Goal: Information Seeking & Learning: Find specific fact

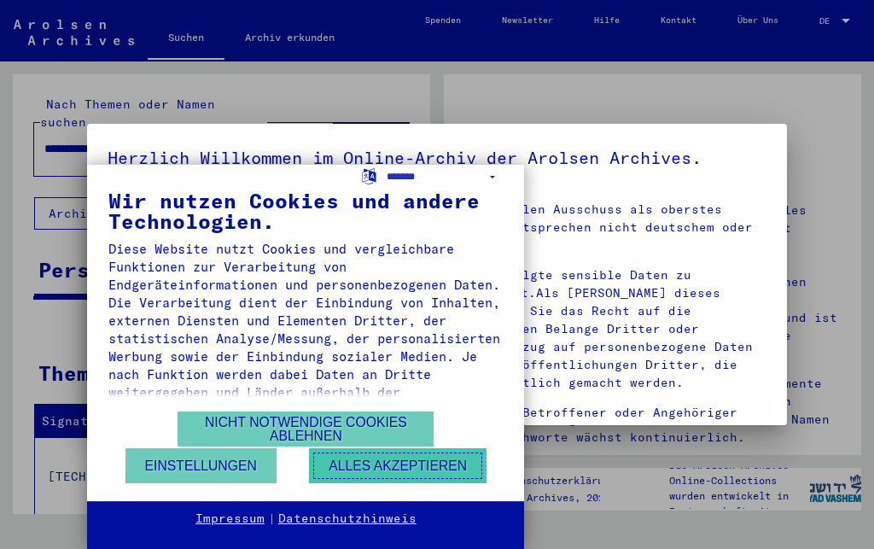
click at [367, 470] on button "Alles akzeptieren" at bounding box center [397, 465] width 177 height 35
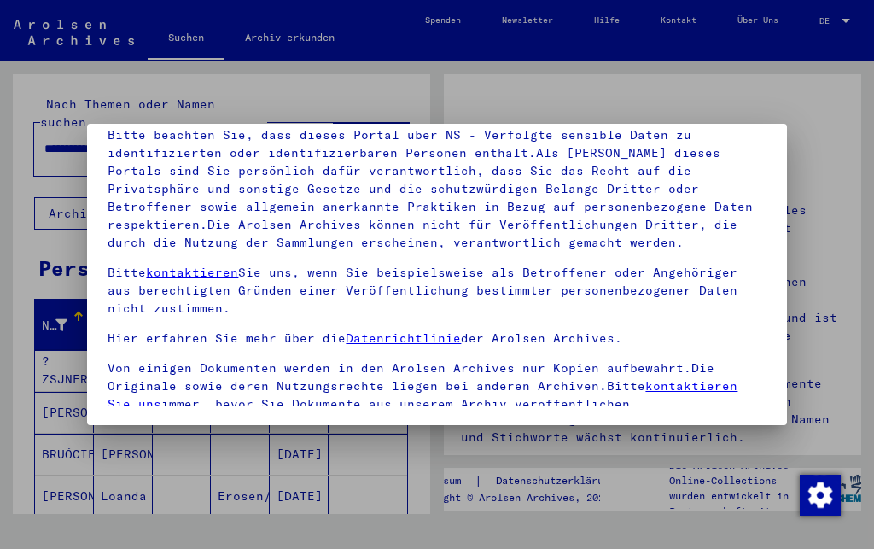
scroll to position [183, 0]
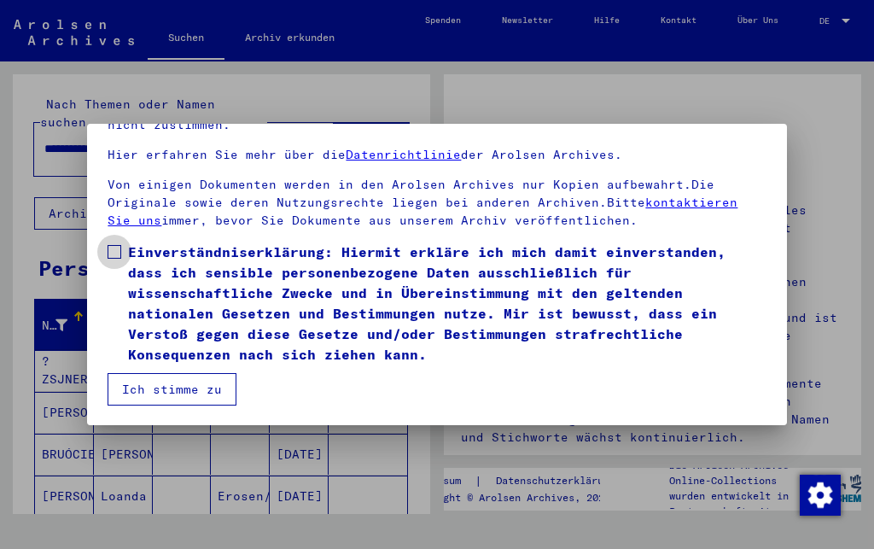
click at [118, 245] on span at bounding box center [115, 252] width 14 height 14
click at [156, 386] on button "Ich stimme zu" at bounding box center [172, 389] width 129 height 32
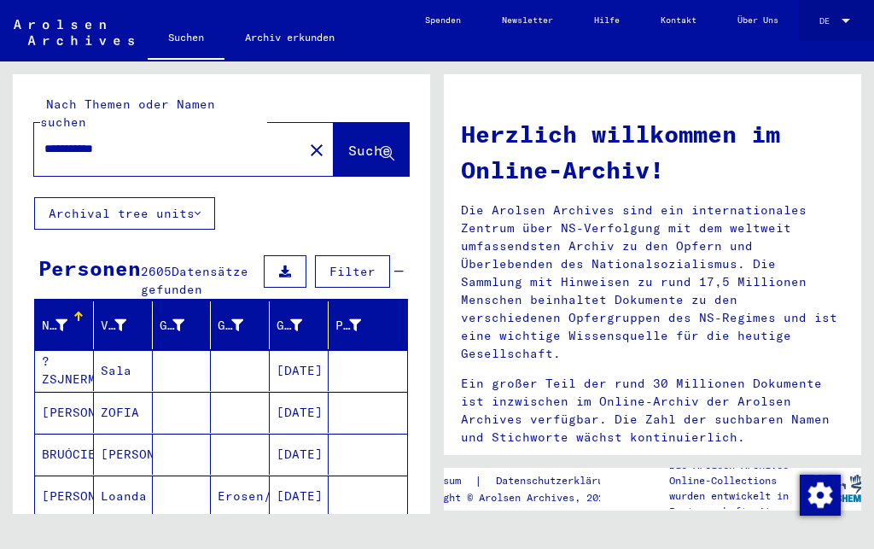
click at [844, 17] on div at bounding box center [845, 20] width 15 height 9
click at [814, 17] on span "English" at bounding box center [807, 20] width 36 height 11
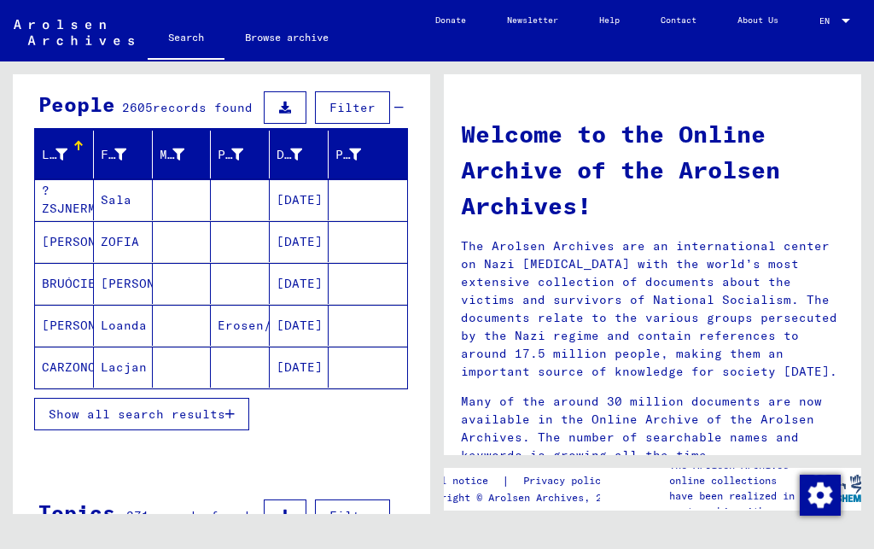
scroll to position [184, 0]
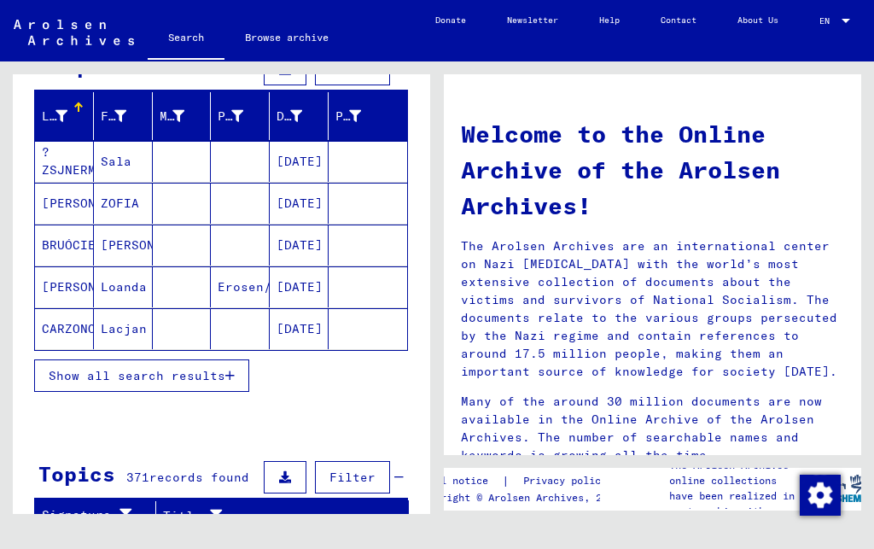
click at [72, 202] on mat-cell "[PERSON_NAME]" at bounding box center [64, 203] width 59 height 41
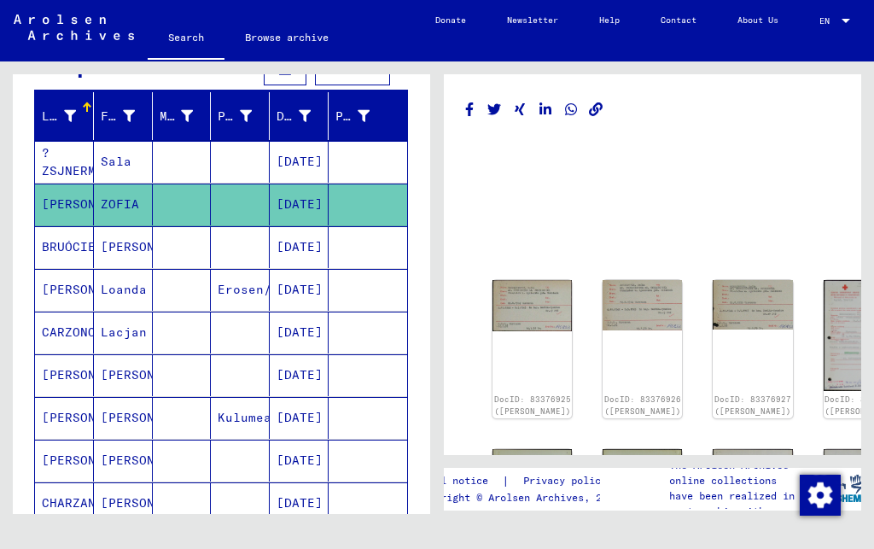
click at [47, 345] on mat-cell "CARZONOWIKI" at bounding box center [64, 332] width 59 height 42
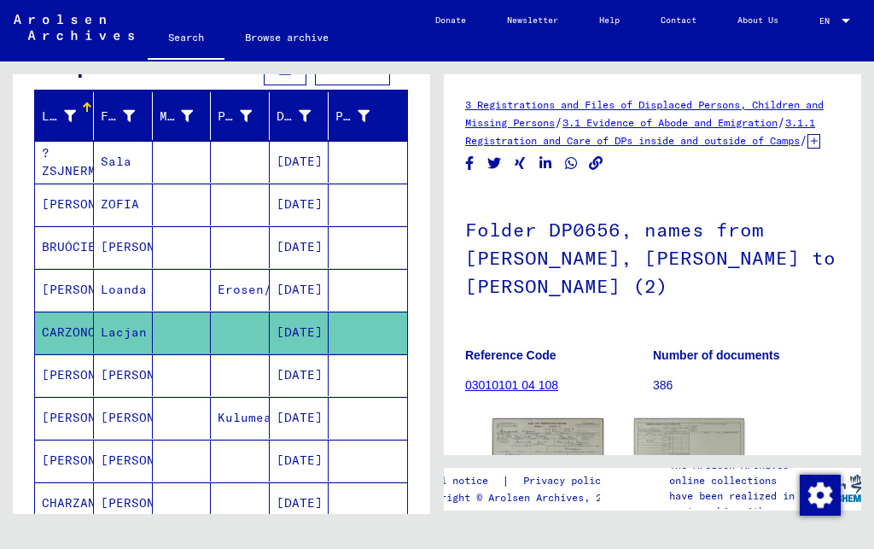
click at [44, 305] on mat-cell "[PERSON_NAME]" at bounding box center [64, 290] width 59 height 42
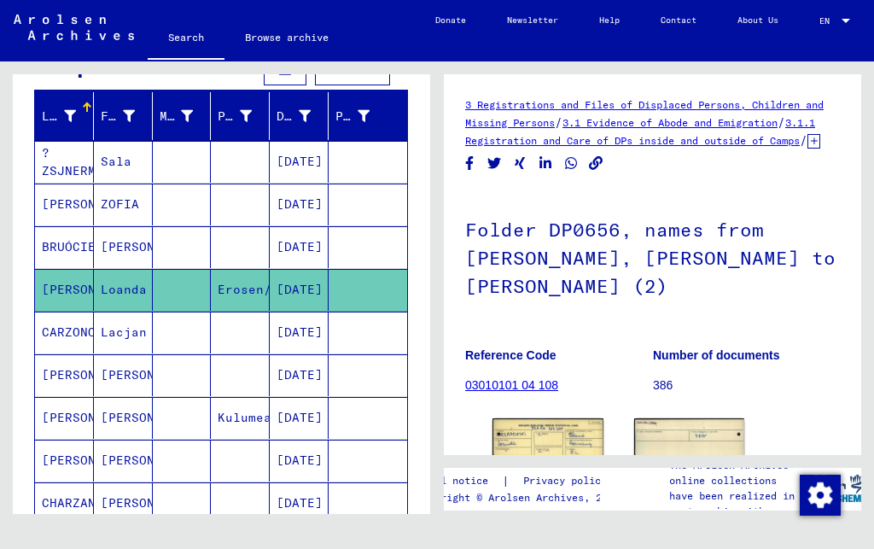
scroll to position [184, 0]
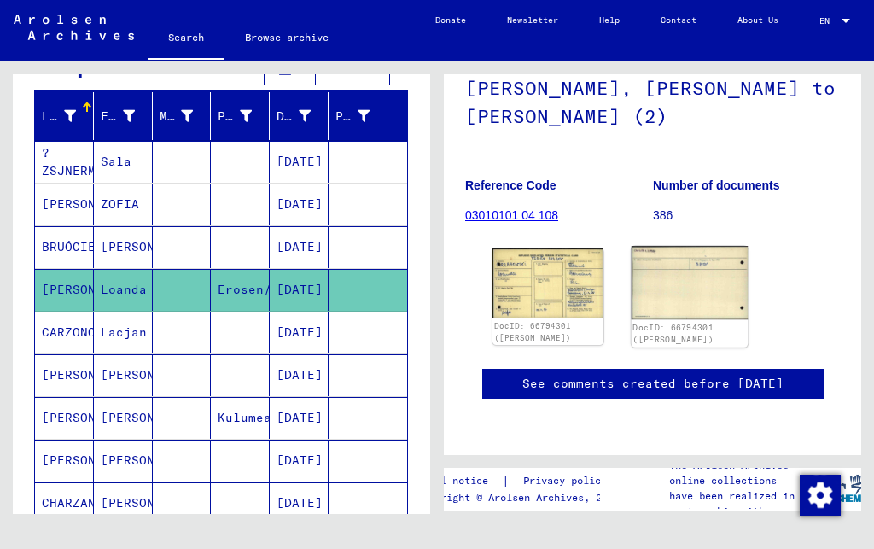
click at [695, 290] on img at bounding box center [689, 282] width 116 height 73
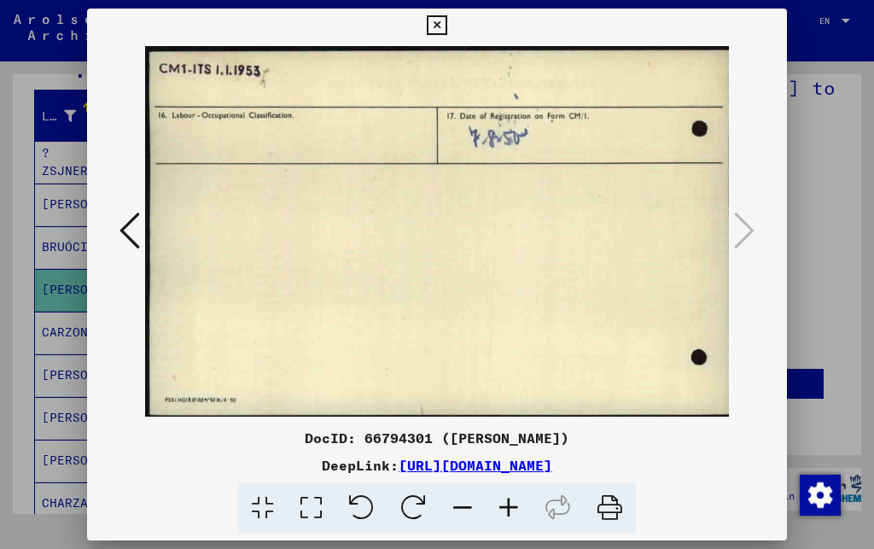
click at [124, 241] on icon at bounding box center [129, 230] width 20 height 41
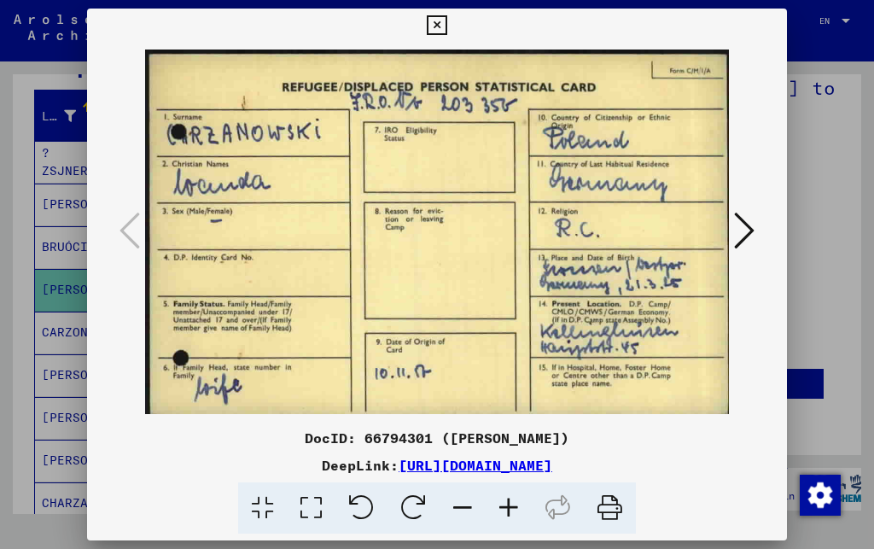
click at [751, 233] on icon at bounding box center [744, 230] width 20 height 41
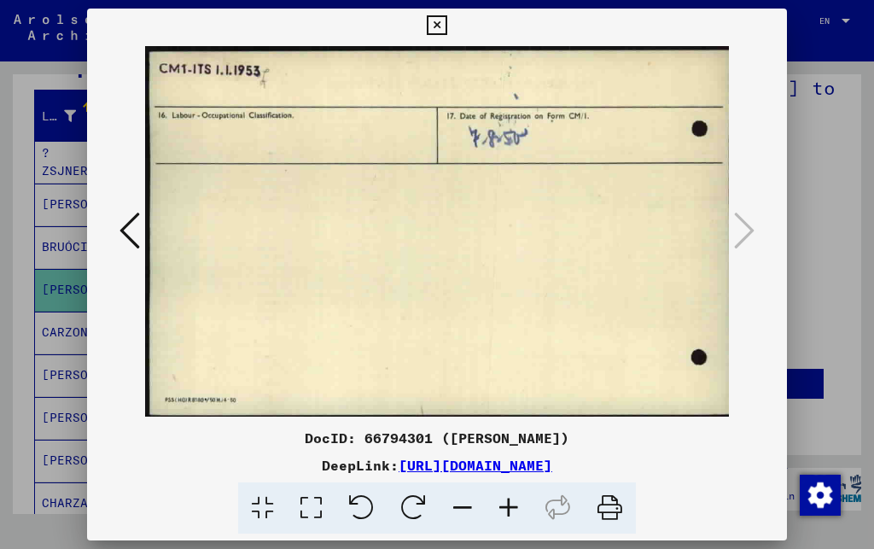
click at [446, 21] on icon at bounding box center [437, 25] width 20 height 20
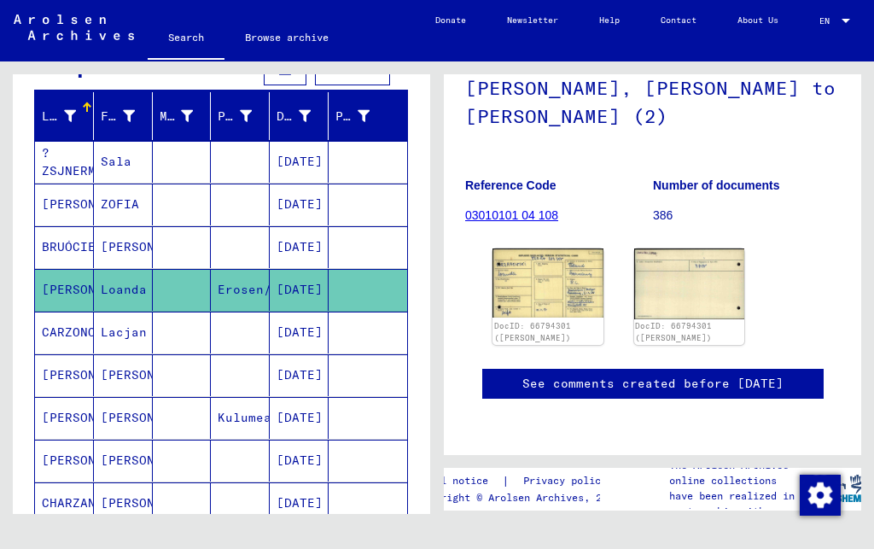
click at [73, 387] on mat-cell "[PERSON_NAME]" at bounding box center [64, 375] width 59 height 42
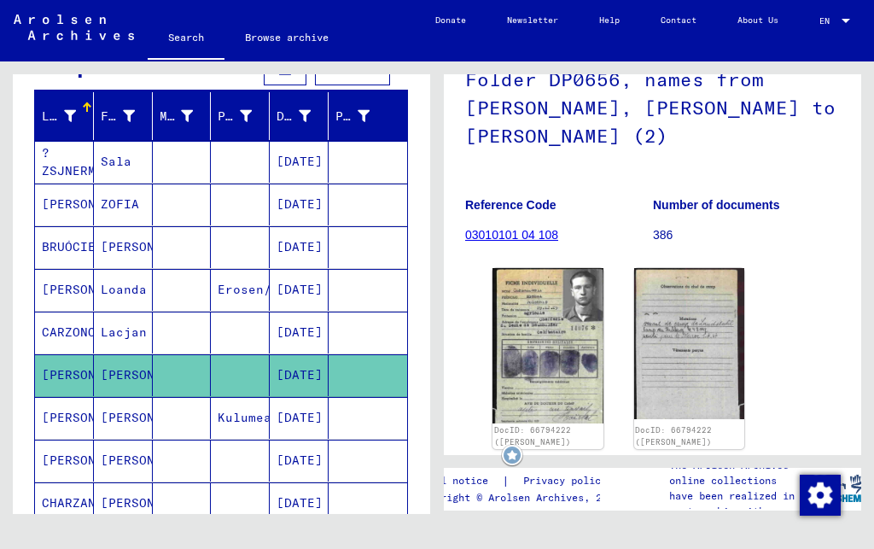
scroll to position [184, 0]
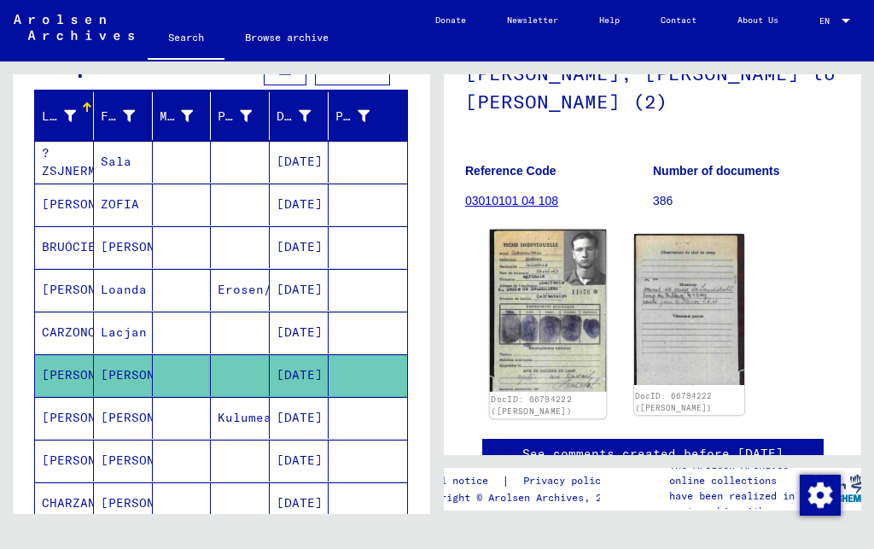
click at [539, 291] on img at bounding box center [548, 311] width 116 height 162
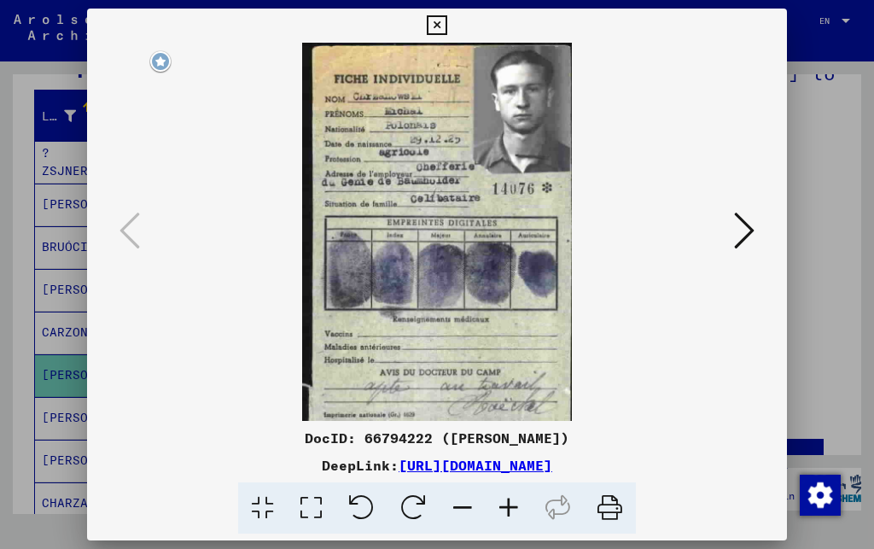
click at [421, 163] on img at bounding box center [436, 232] width 583 height 378
click at [744, 239] on icon at bounding box center [744, 230] width 20 height 41
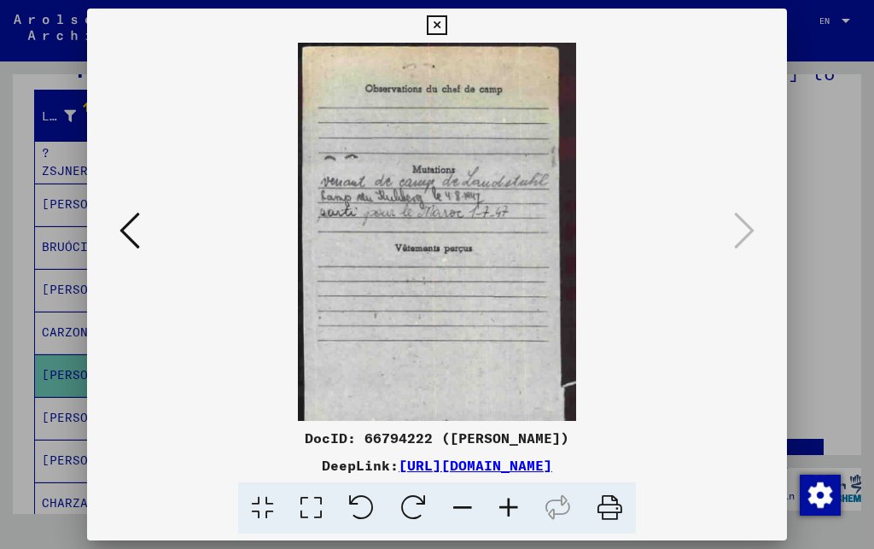
click at [126, 240] on icon at bounding box center [129, 230] width 20 height 41
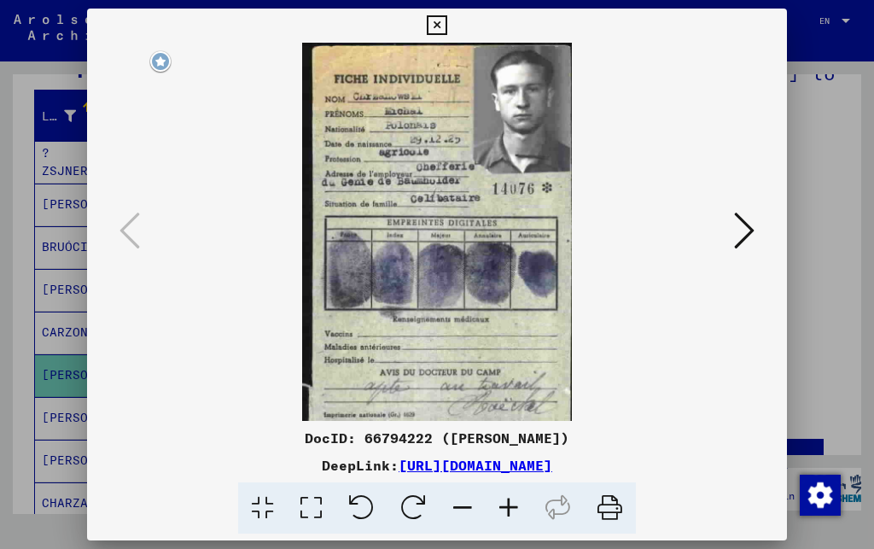
click at [355, 210] on img at bounding box center [436, 232] width 583 height 378
click at [446, 19] on icon at bounding box center [437, 25] width 20 height 20
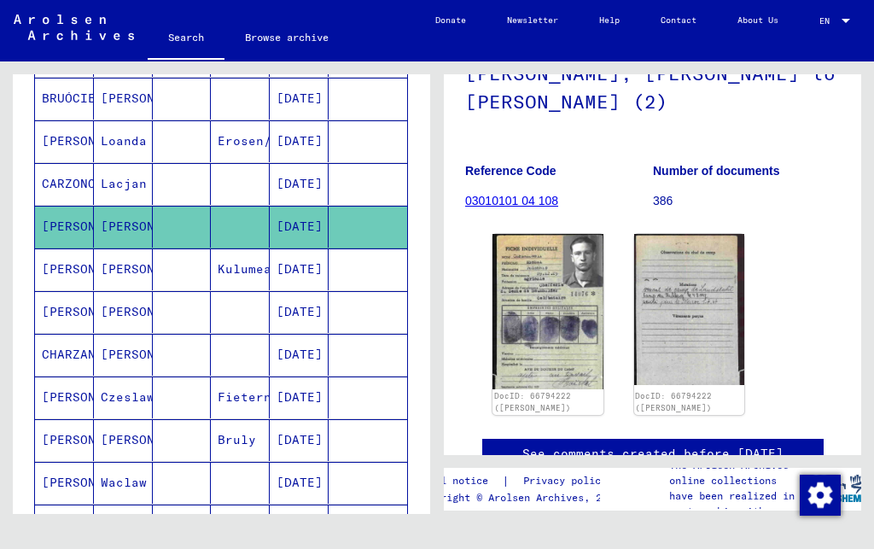
scroll to position [369, 0]
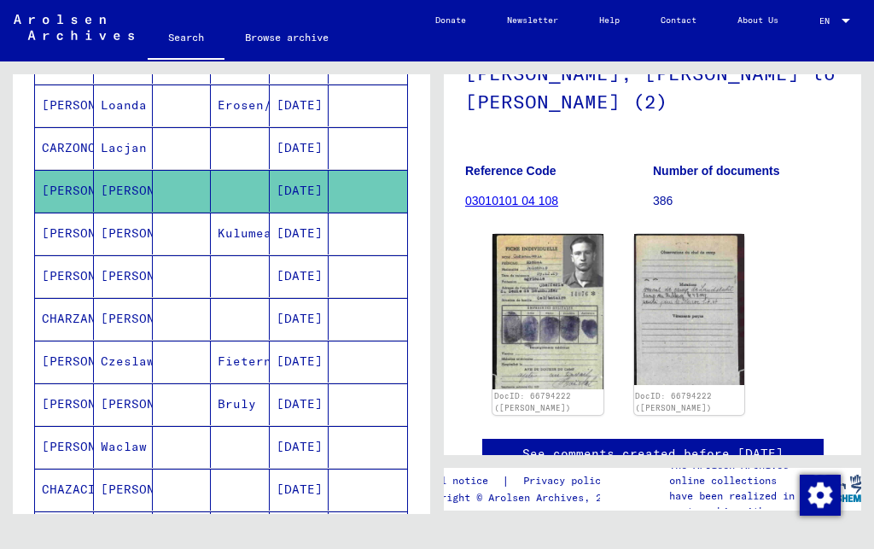
click at [59, 294] on mat-cell "[PERSON_NAME]" at bounding box center [64, 276] width 59 height 42
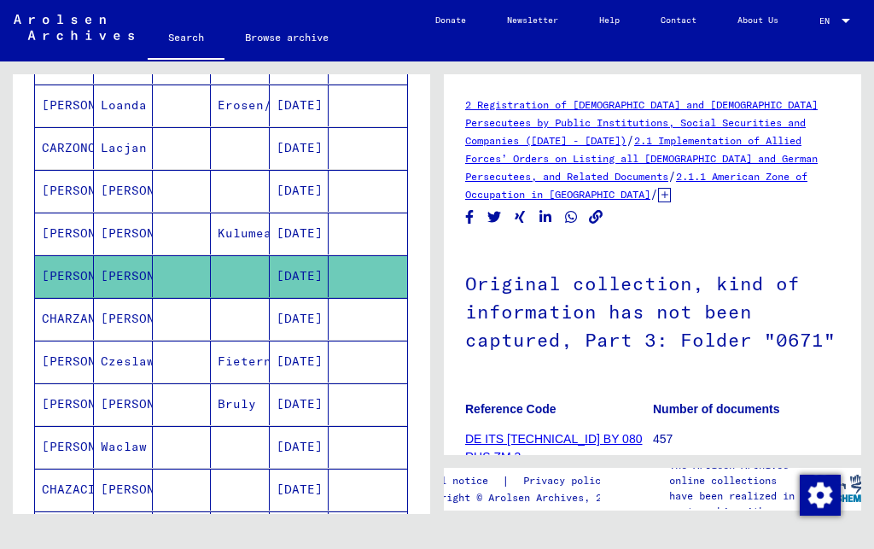
click at [67, 340] on mat-cell "CHARZAN" at bounding box center [64, 319] width 59 height 42
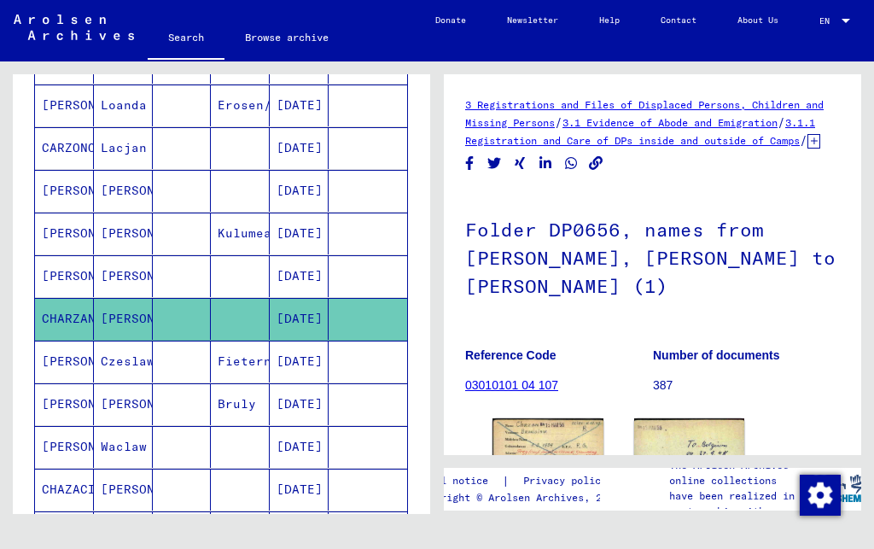
click at [85, 376] on mat-cell "[PERSON_NAME]" at bounding box center [64, 361] width 59 height 42
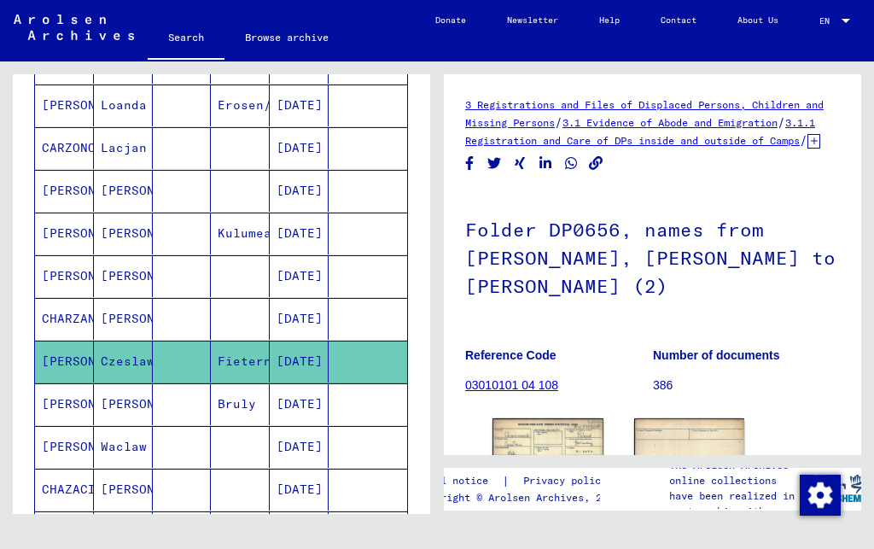
click at [78, 410] on mat-cell "[PERSON_NAME]" at bounding box center [64, 404] width 59 height 42
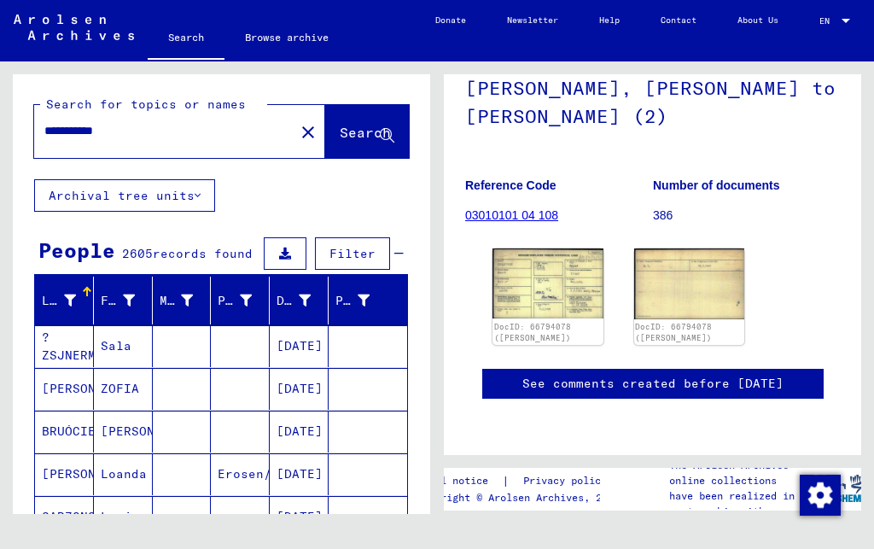
click at [57, 134] on input "**********" at bounding box center [164, 131] width 240 height 18
type input "**********"
